Goal: Check status

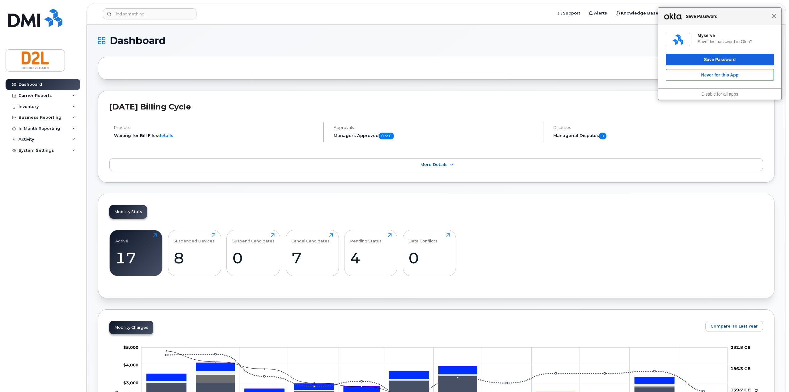
click at [774, 17] on span "Close" at bounding box center [773, 16] width 5 height 5
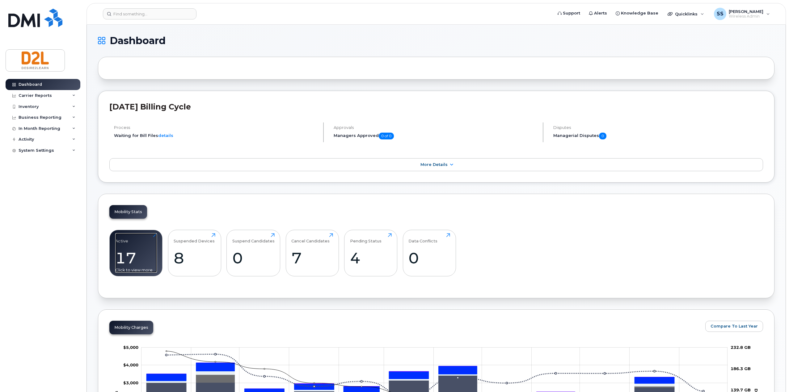
click at [152, 236] on div "Active 17 Click to view more" at bounding box center [136, 253] width 42 height 40
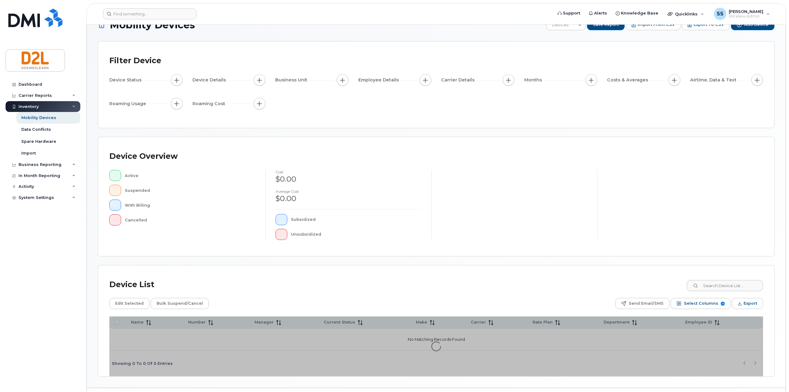
scroll to position [32, 0]
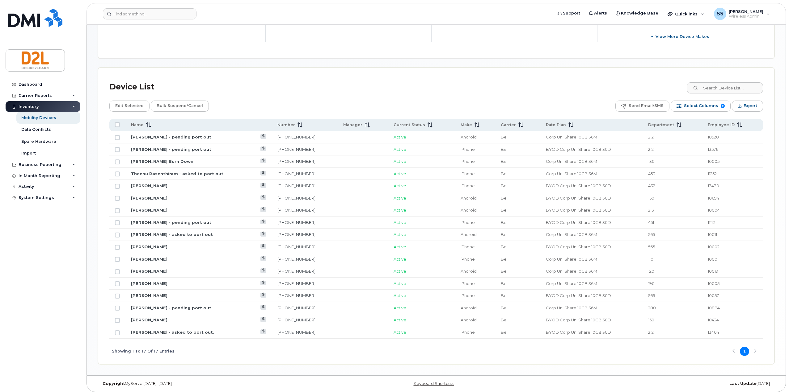
scroll to position [250, 0]
